Goal: Check status: Check status

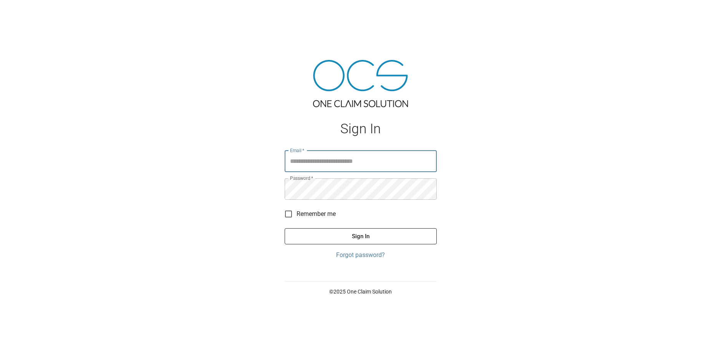
type input "**********"
click at [347, 236] on button "Sign In" at bounding box center [361, 236] width 152 height 16
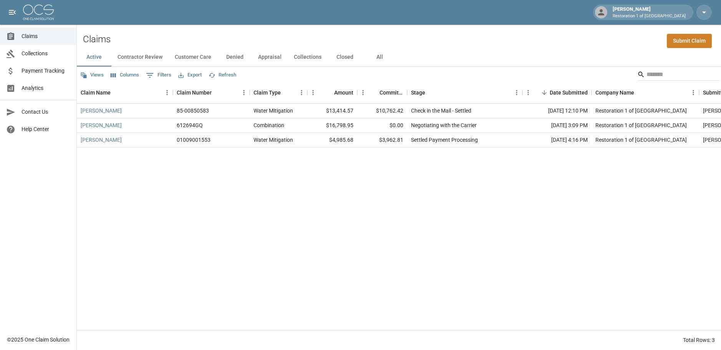
click at [177, 198] on div "[PERSON_NAME] 85-00850583 Water Mitigation $13,414.57 $10,762.42 Check in the M…" at bounding box center [436, 217] width 718 height 226
click at [376, 56] on button "All" at bounding box center [379, 57] width 35 height 18
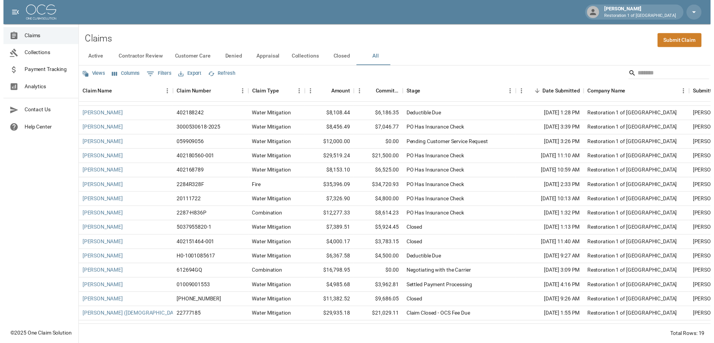
scroll to position [58, 0]
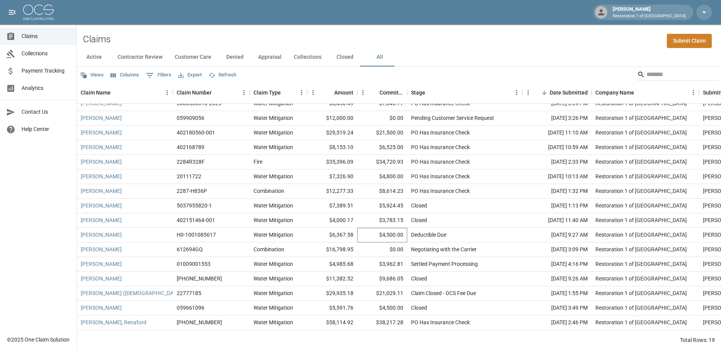
click at [369, 232] on div "$4,500.00" at bounding box center [382, 235] width 50 height 15
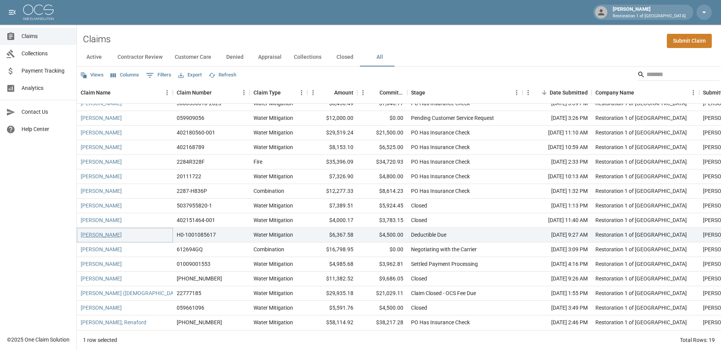
click at [106, 231] on link "[PERSON_NAME]" at bounding box center [101, 235] width 41 height 8
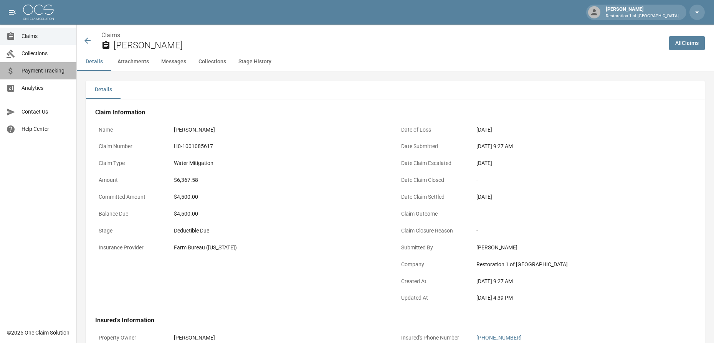
click at [43, 74] on span "Payment Tracking" at bounding box center [46, 71] width 49 height 8
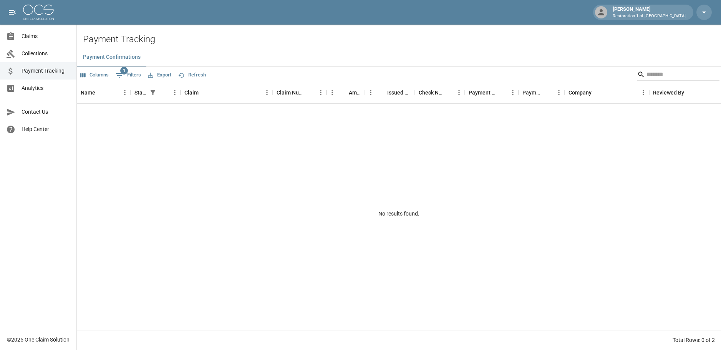
click at [40, 34] on span "Claims" at bounding box center [46, 36] width 49 height 8
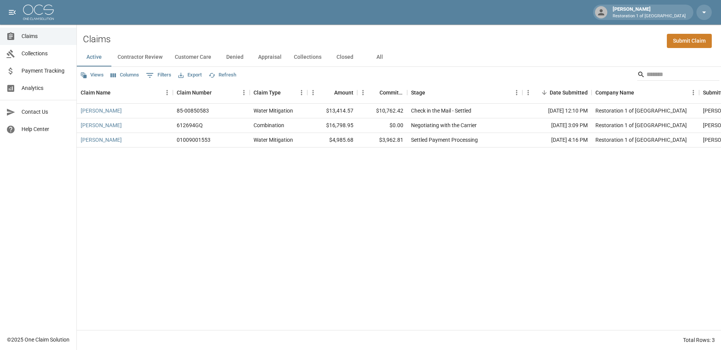
click at [374, 58] on button "All" at bounding box center [379, 57] width 35 height 18
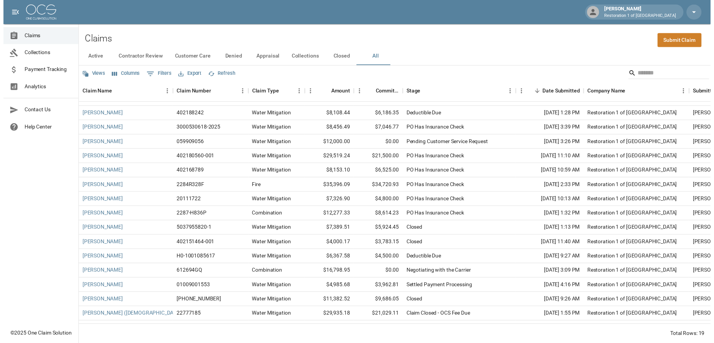
scroll to position [38, 0]
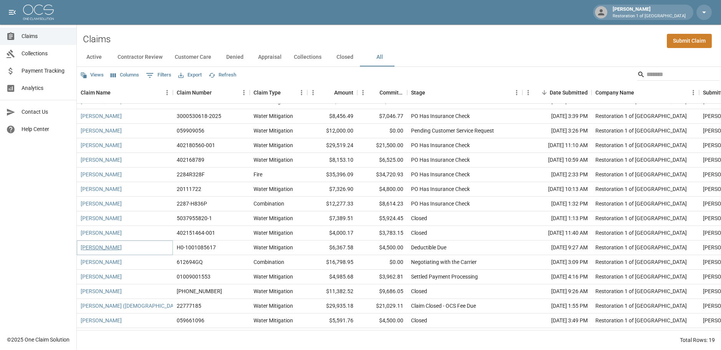
click at [99, 248] on link "[PERSON_NAME]" at bounding box center [101, 247] width 41 height 8
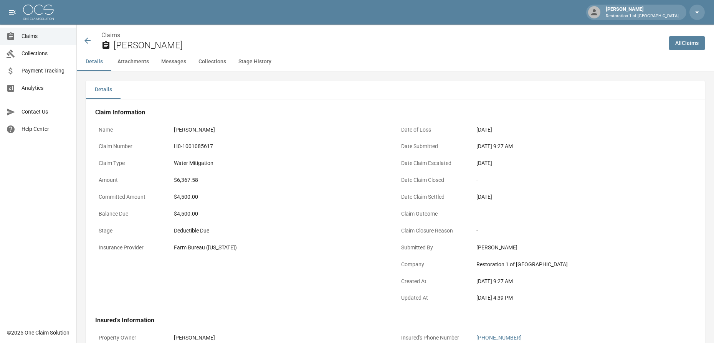
click at [87, 40] on icon at bounding box center [87, 40] width 9 height 9
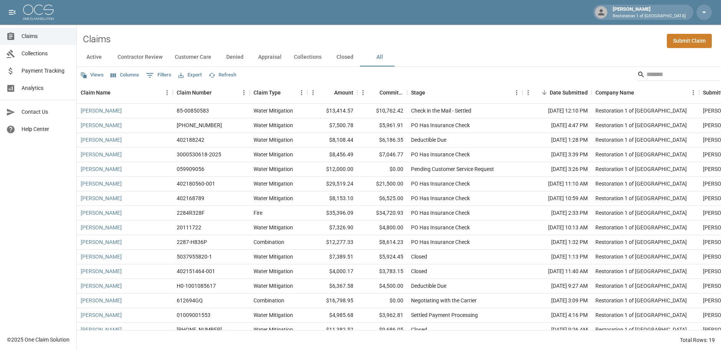
click at [93, 55] on button "Active" at bounding box center [94, 57] width 35 height 18
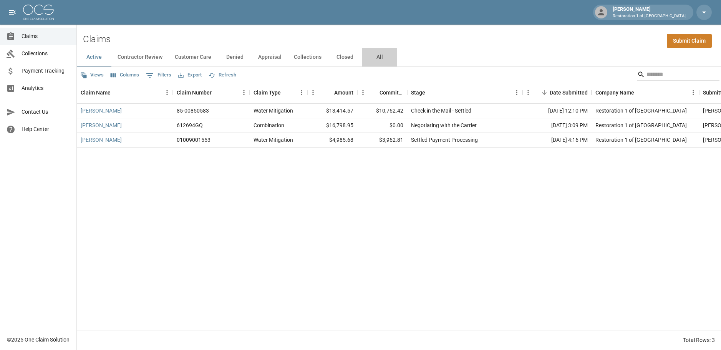
click at [376, 55] on button "All" at bounding box center [379, 57] width 35 height 18
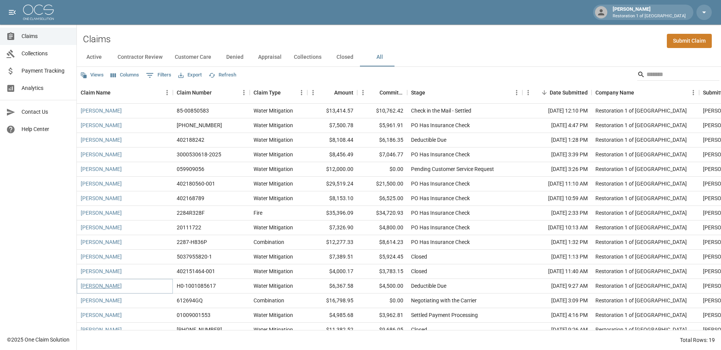
click at [106, 286] on link "[PERSON_NAME]" at bounding box center [101, 286] width 41 height 8
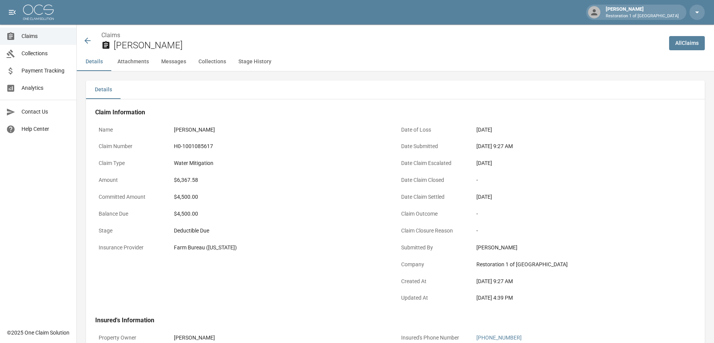
click at [283, 223] on div "Balance Due $4,500.00" at bounding box center [241, 215] width 293 height 17
drag, startPoint x: 398, startPoint y: 49, endPoint x: 393, endPoint y: 49, distance: 5.4
click at [396, 49] on h2 "[PERSON_NAME]" at bounding box center [389, 45] width 550 height 11
